Goal: Obtain resource: Obtain resource

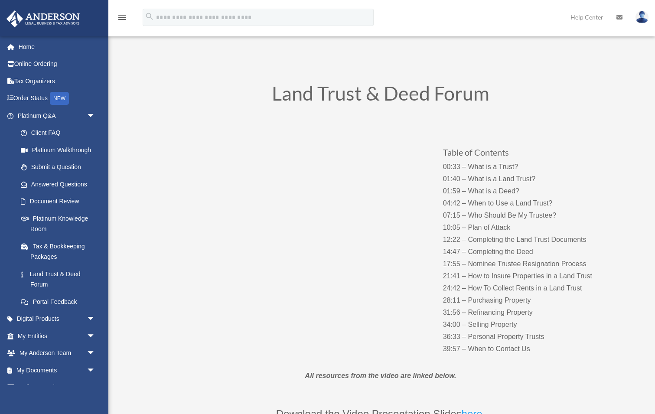
scroll to position [54, 0]
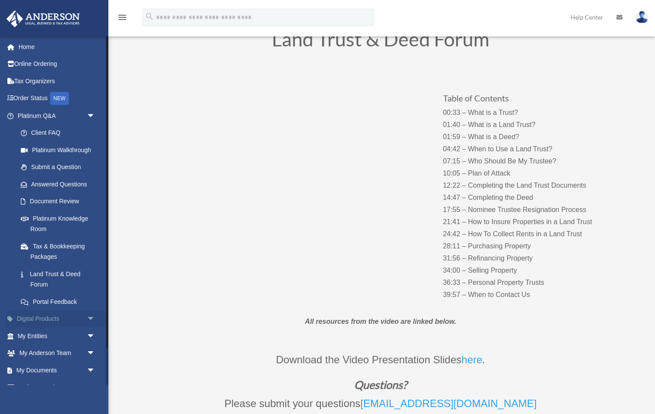
click at [45, 314] on link "Digital Products arrow_drop_down" at bounding box center [57, 318] width 102 height 17
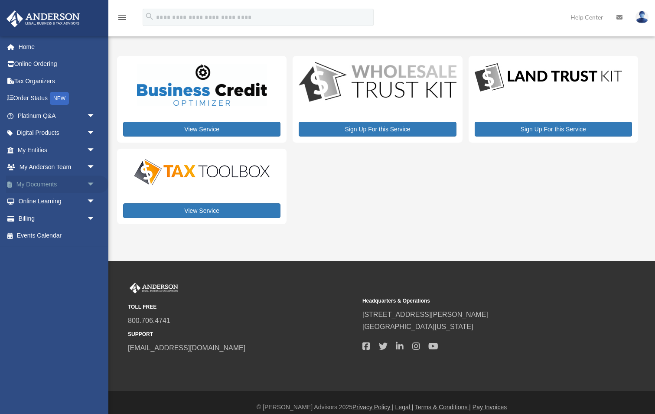
click at [92, 180] on span "arrow_drop_down" at bounding box center [95, 185] width 17 height 18
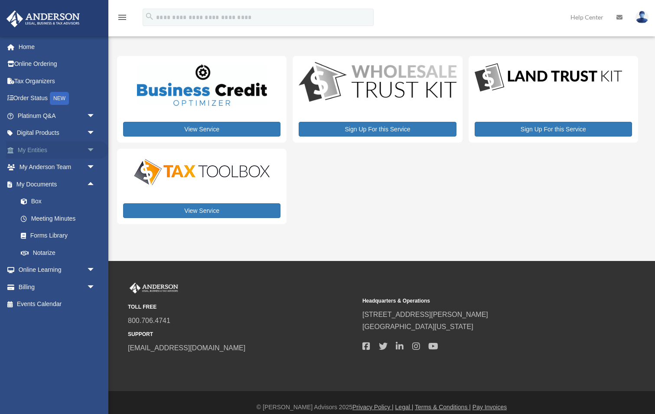
click at [91, 147] on span "arrow_drop_down" at bounding box center [95, 150] width 17 height 18
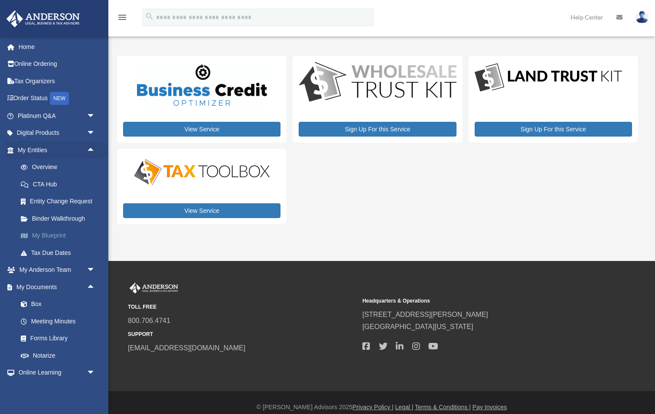
click at [59, 231] on link "My Blueprint" at bounding box center [60, 235] width 96 height 17
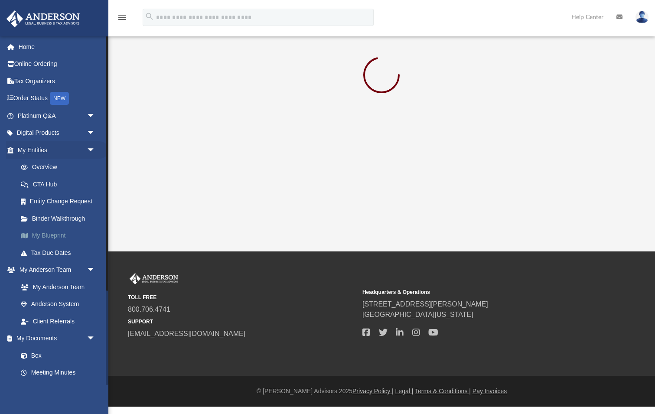
click at [48, 231] on link "My Blueprint" at bounding box center [60, 235] width 96 height 17
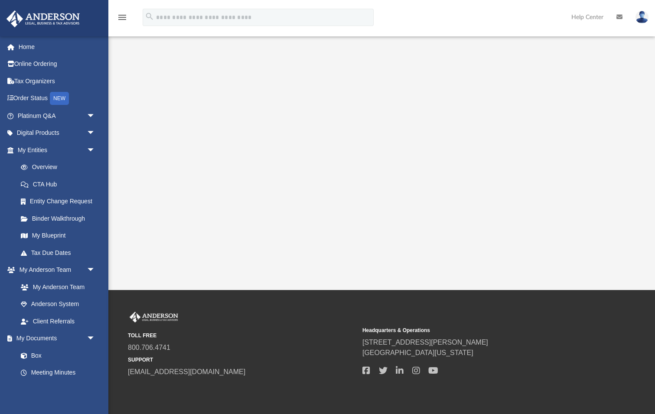
scroll to position [137, 0]
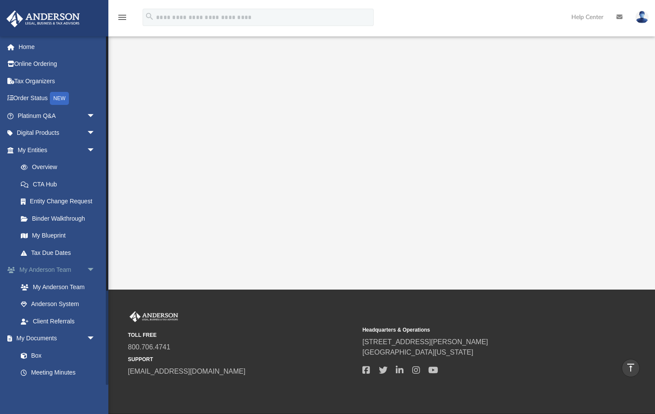
click at [91, 266] on span "arrow_drop_down" at bounding box center [95, 270] width 17 height 18
click at [39, 301] on link "Box" at bounding box center [60, 304] width 96 height 17
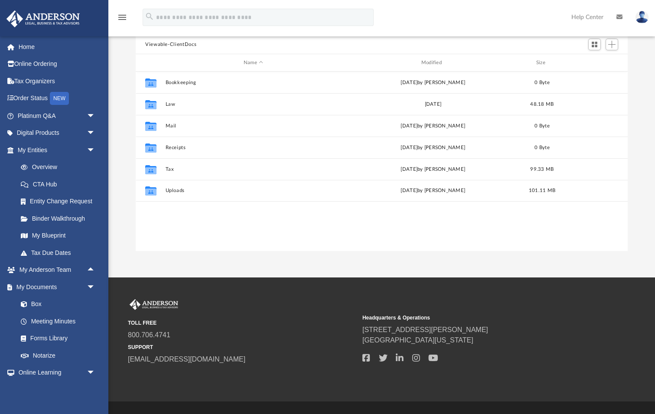
scroll to position [197, 492]
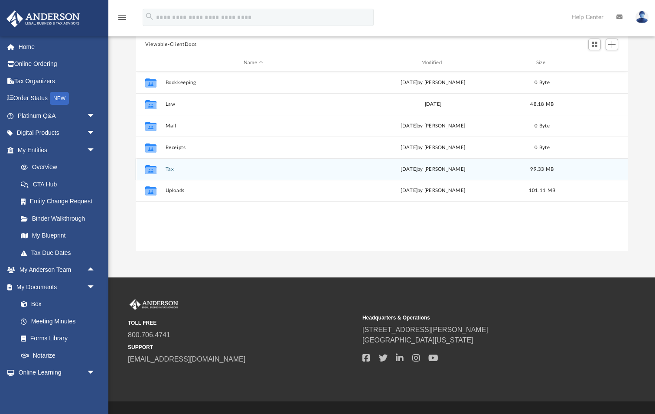
click at [170, 166] on button "Tax" at bounding box center [254, 169] width 176 height 6
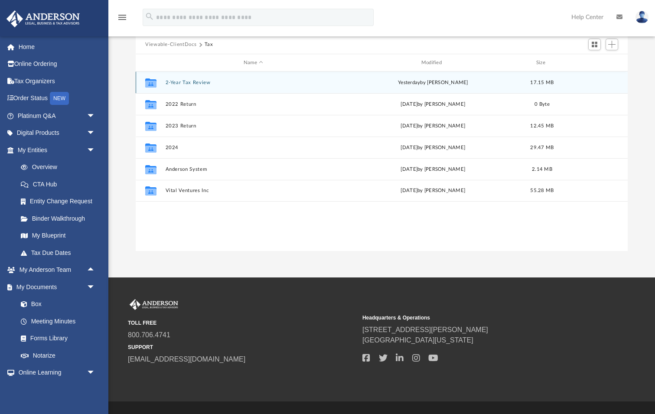
click at [198, 82] on button "2-Year Tax Review" at bounding box center [254, 83] width 176 height 6
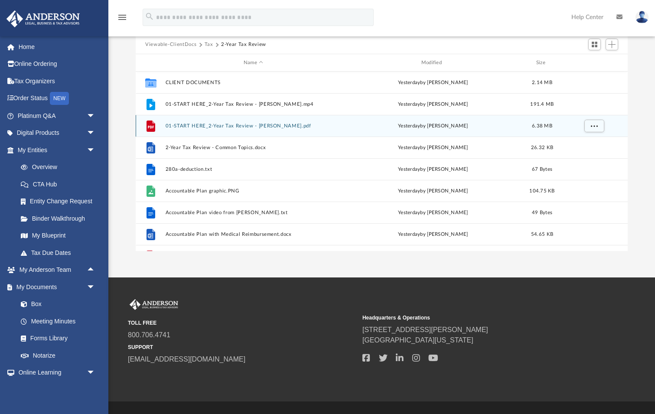
click at [213, 126] on button "01-START HERE_2-Year Tax Review - Conrad, Craig.pdf" at bounding box center [254, 126] width 176 height 6
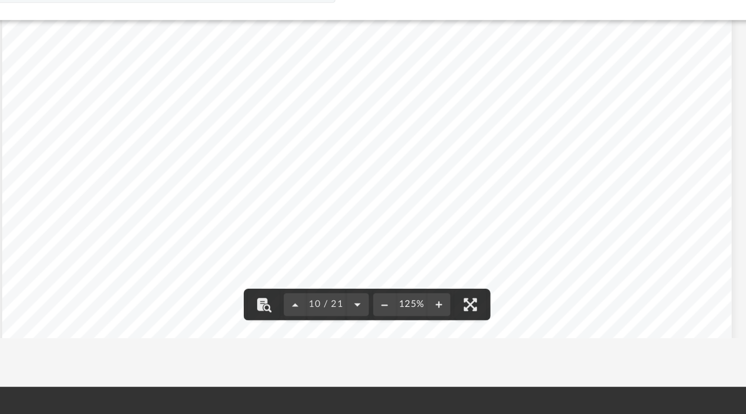
scroll to position [5562, 0]
click at [257, 25] on div "Page 10" at bounding box center [427, 4] width 442 height 572
click at [206, 65] on div "Page 10" at bounding box center [427, 4] width 442 height 572
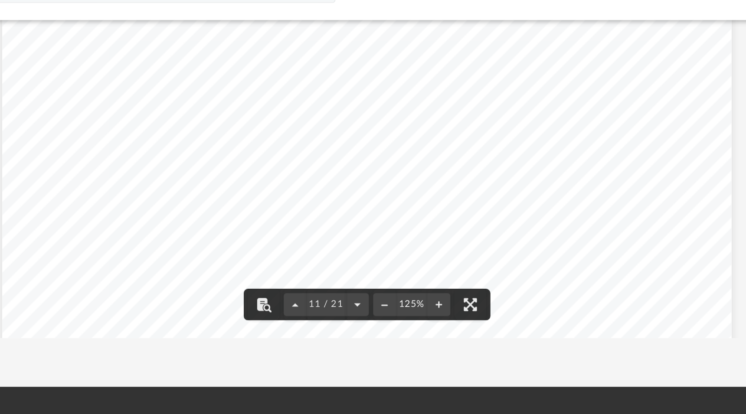
scroll to position [5973, 0]
click at [228, 45] on div "Page 11" at bounding box center [427, 178] width 442 height 572
click at [227, 46] on div "Page 11" at bounding box center [427, 178] width 442 height 572
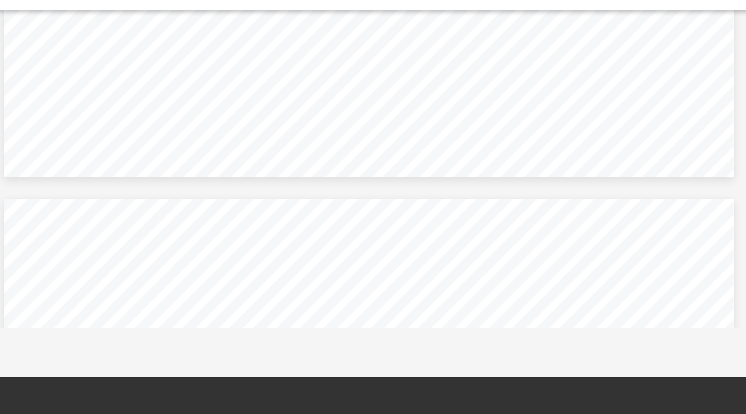
scroll to position [6863, 0]
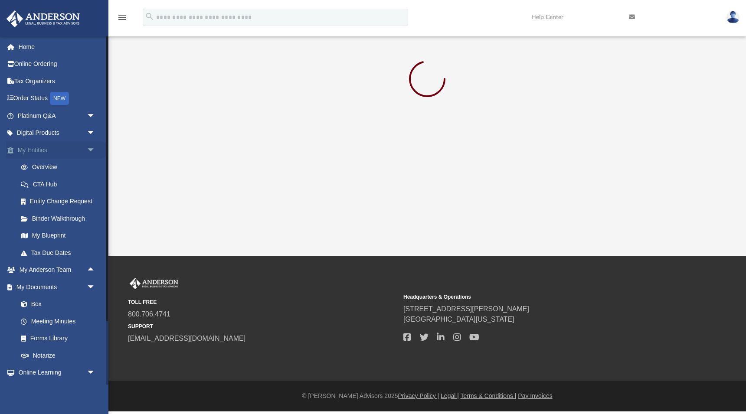
click at [91, 147] on span "arrow_drop_down" at bounding box center [95, 150] width 17 height 18
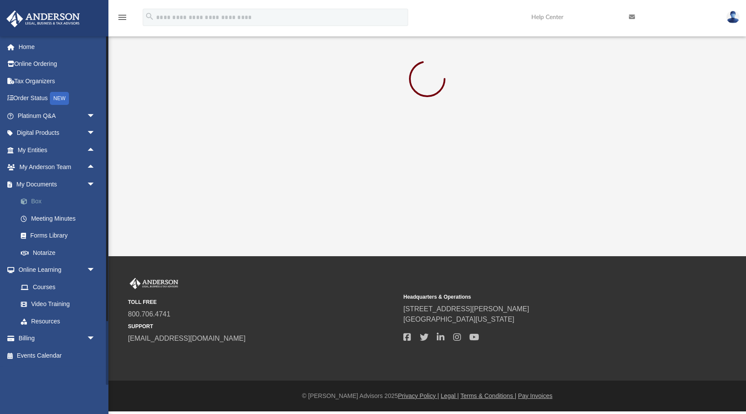
click at [36, 198] on link "Box" at bounding box center [60, 201] width 96 height 17
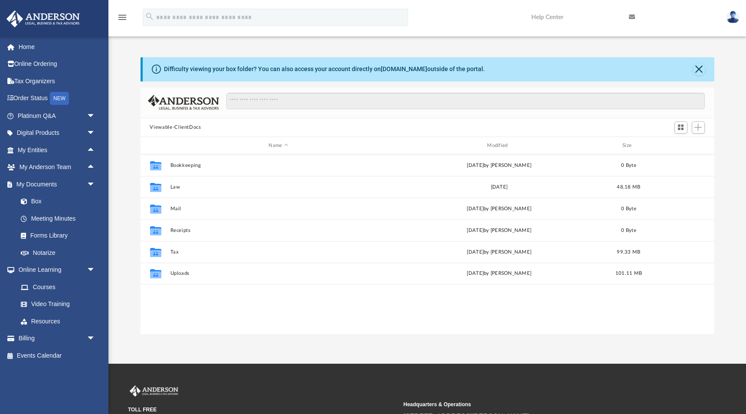
scroll to position [197, 574]
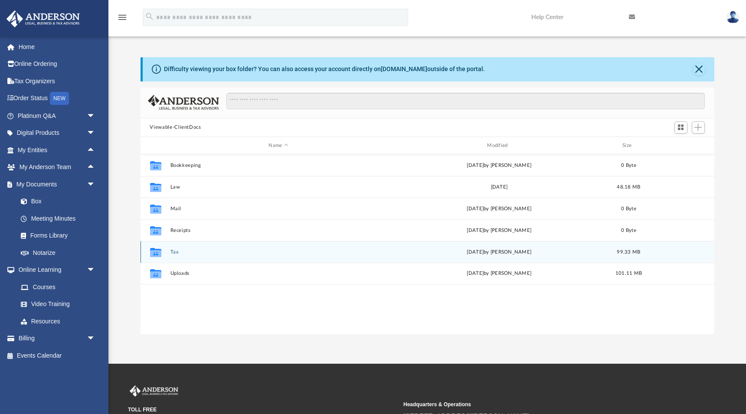
click at [177, 252] on button "Tax" at bounding box center [278, 252] width 217 height 6
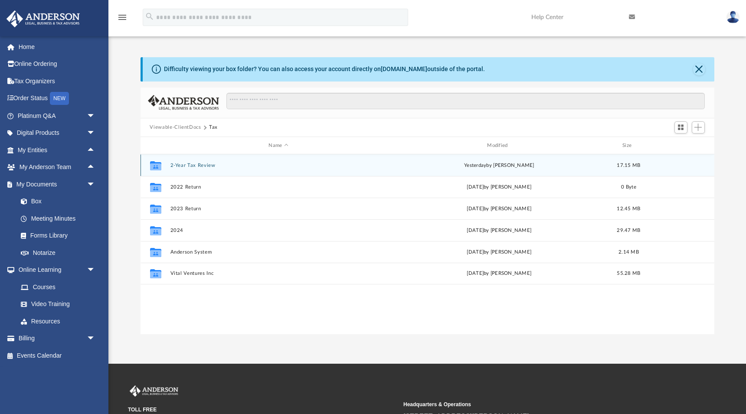
click at [207, 164] on button "2-Year Tax Review" at bounding box center [278, 166] width 217 height 6
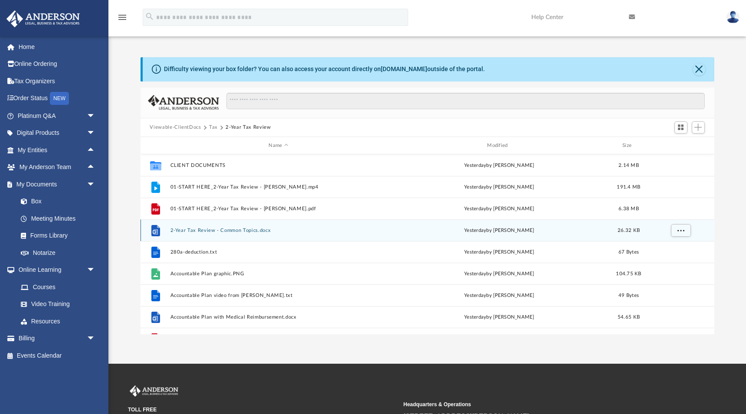
click at [210, 231] on button "2-Year Tax Review - Common Topics.docx" at bounding box center [278, 231] width 217 height 6
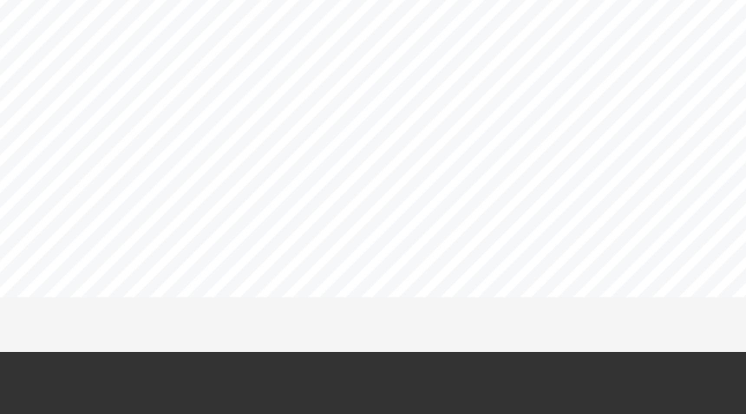
scroll to position [870, 0]
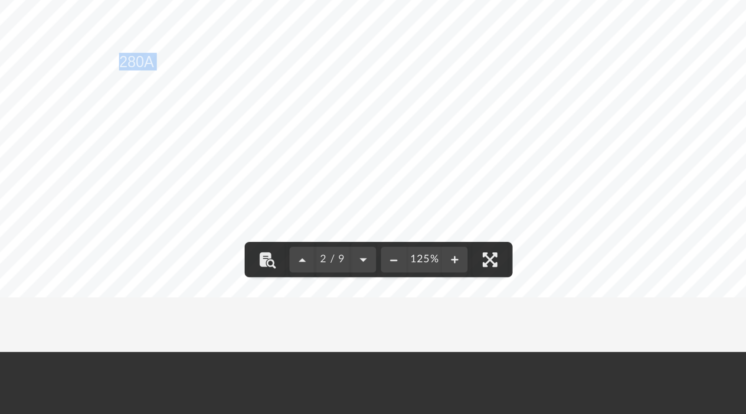
drag, startPoint x: 64, startPoint y: 33, endPoint x: 84, endPoint y: 33, distance: 19.5
click at [258, 202] on span "Section 280A allows you to rent your personal residence to your corporation for…" at bounding box center [425, 206] width 334 height 9
